Goal: Information Seeking & Learning: Learn about a topic

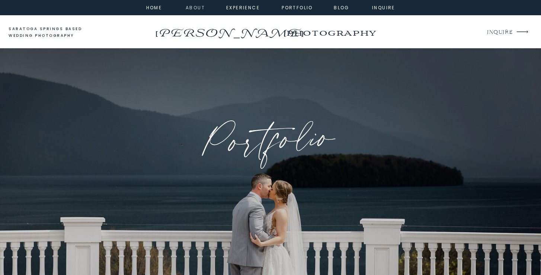
click at [194, 8] on nav "about" at bounding box center [194, 7] width 17 height 7
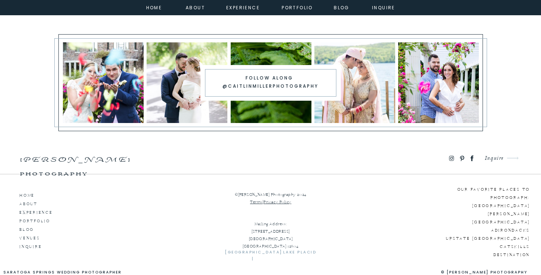
scroll to position [2431, 0]
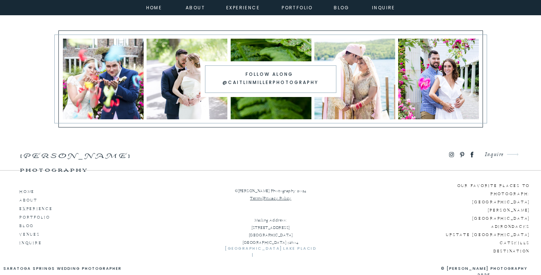
click at [36, 234] on p "Venues" at bounding box center [40, 233] width 42 height 7
click at [36, 218] on p "portfolio" at bounding box center [40, 216] width 42 height 7
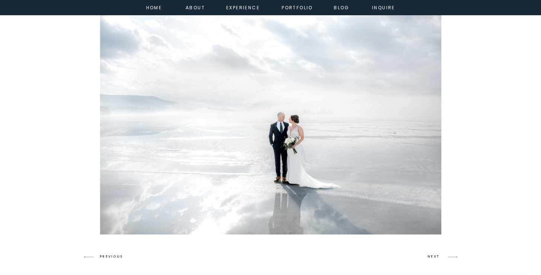
scroll to position [430, 0]
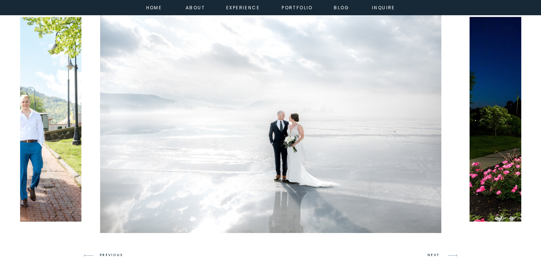
click at [280, 176] on img at bounding box center [270, 120] width 341 height 228
click at [439, 252] on h3 "NEXT" at bounding box center [434, 255] width 14 height 7
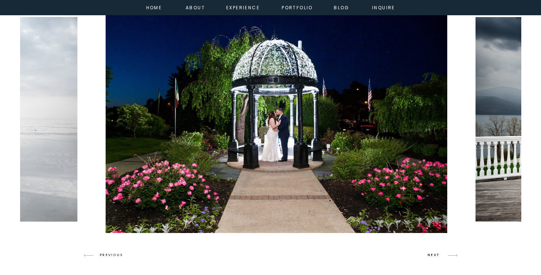
click at [439, 252] on h3 "NEXT" at bounding box center [434, 255] width 14 height 7
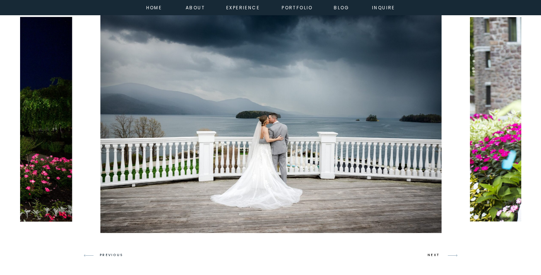
click at [439, 252] on h3 "NEXT" at bounding box center [434, 255] width 14 height 7
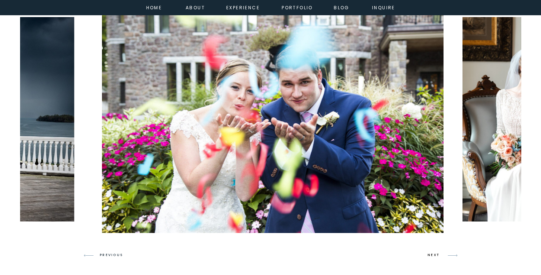
click at [439, 252] on h3 "NEXT" at bounding box center [434, 255] width 14 height 7
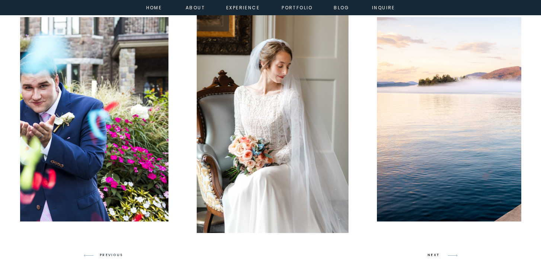
click at [439, 252] on h3 "NEXT" at bounding box center [434, 255] width 14 height 7
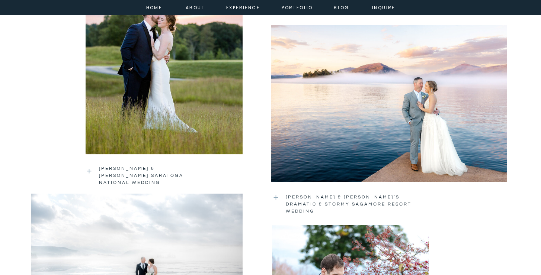
scroll to position [802, 0]
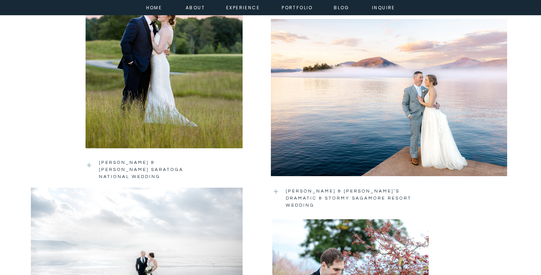
click at [290, 192] on link "Rachel & Matt’s Dramatic & Stormy Sagamore Resort Wedding" at bounding box center [350, 199] width 128 height 22
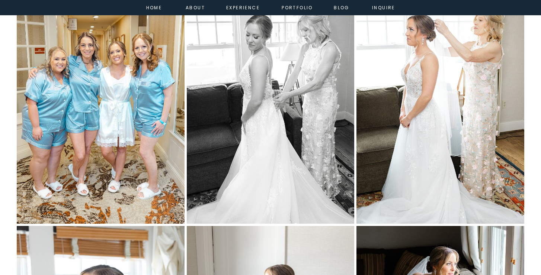
scroll to position [1470, 0]
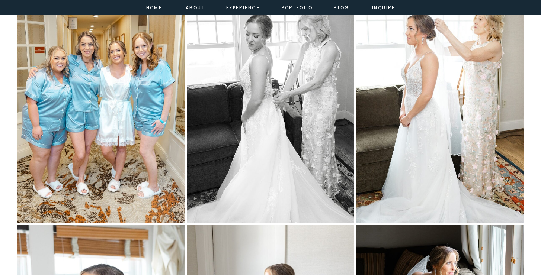
click at [394, 170] on img at bounding box center [440, 97] width 168 height 251
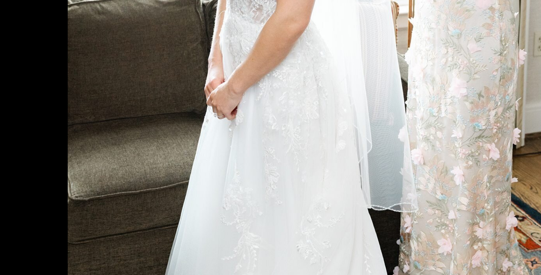
scroll to position [1416, 0]
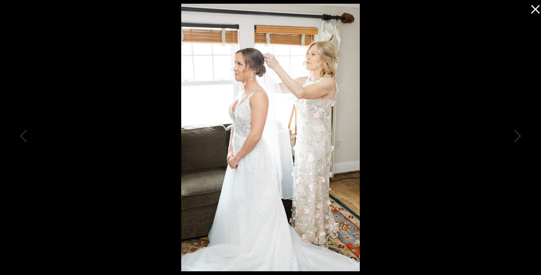
click at [530, 12] on icon at bounding box center [533, 7] width 15 height 15
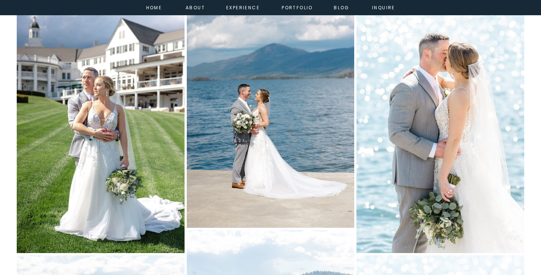
scroll to position [2429, 0]
click at [444, 195] on img at bounding box center [440, 127] width 168 height 251
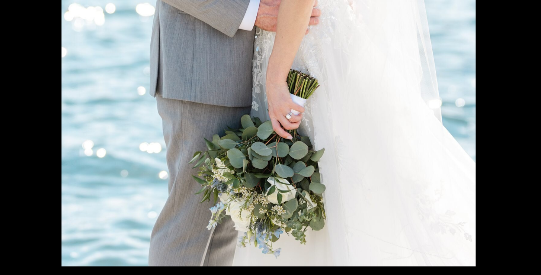
scroll to position [2448, 0]
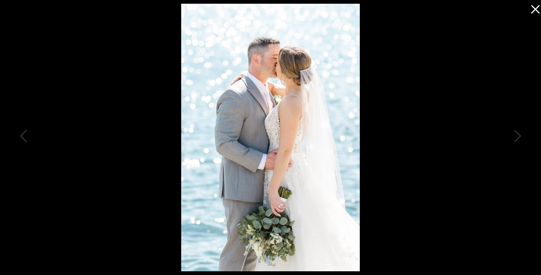
click at [530, 10] on icon at bounding box center [533, 7] width 15 height 15
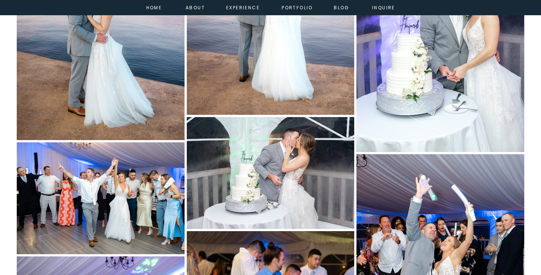
scroll to position [6795, 0]
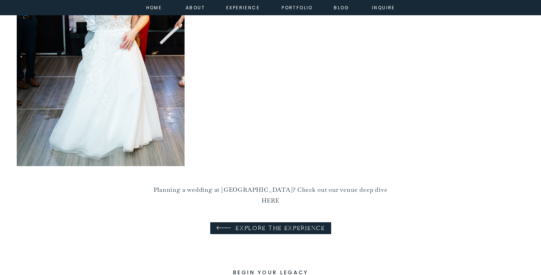
click at [373, 191] on p "Planning a wedding at The Sagamore? Check out our venue deep dive HERE" at bounding box center [270, 188] width 236 height 7
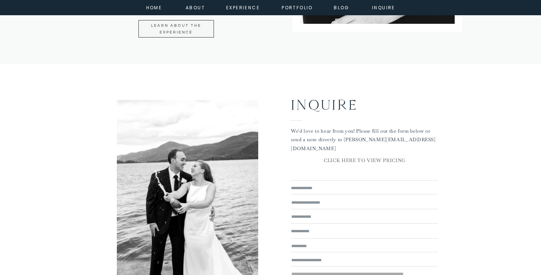
scroll to position [3592, 0]
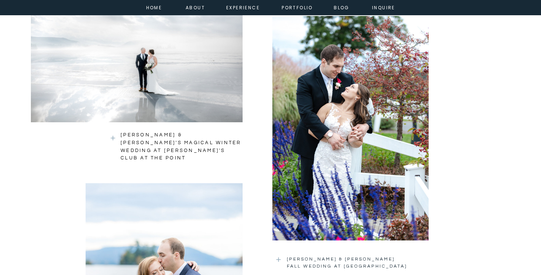
scroll to position [1001, 0]
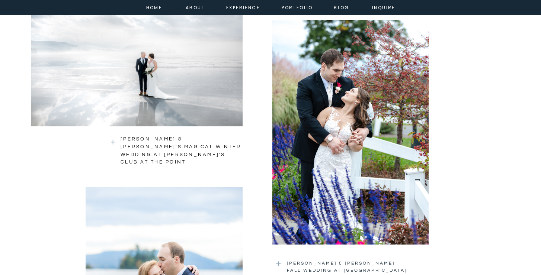
click at [187, 149] on h3 "[PERSON_NAME] & [PERSON_NAME]'S MAGICAL WINTER WEDDING AT [PERSON_NAME]'S CLUB …" at bounding box center [182, 145] width 122 height 21
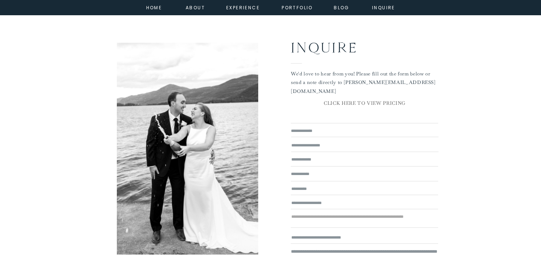
scroll to position [4490, 0]
